Goal: Check status: Check status

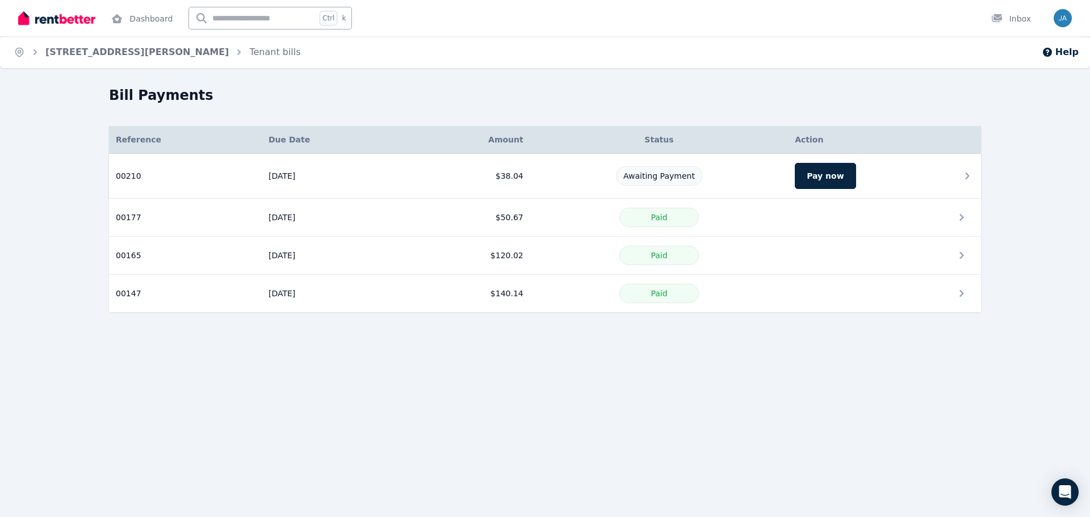
click at [908, 169] on td "Pay now" at bounding box center [884, 176] width 193 height 45
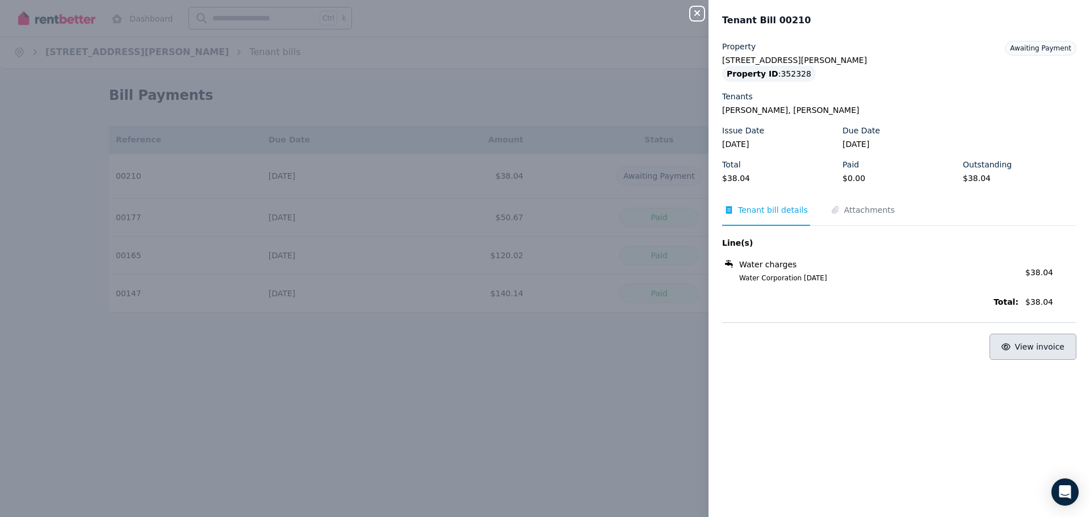
click at [1024, 344] on span "View invoice" at bounding box center [1040, 346] width 50 height 9
click at [239, 283] on div "Close panel Tenant Bill 00210 Property 108 Camberwarra Dr, Craigie Property ID …" at bounding box center [545, 258] width 1090 height 517
